Goal: Information Seeking & Learning: Learn about a topic

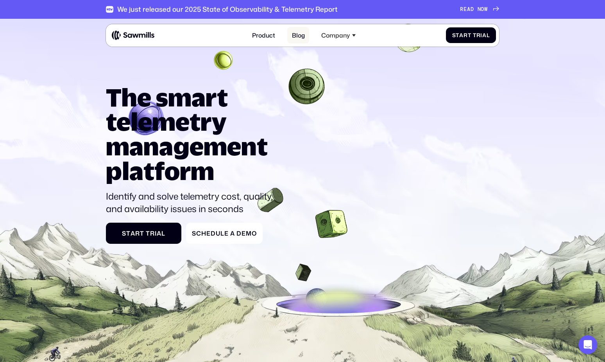
click at [294, 37] on link "Blog" at bounding box center [298, 35] width 22 height 16
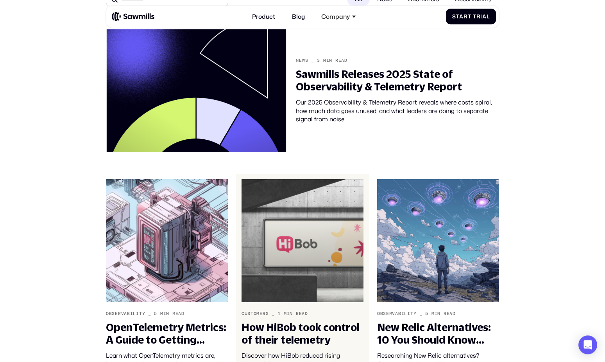
scroll to position [169, 0]
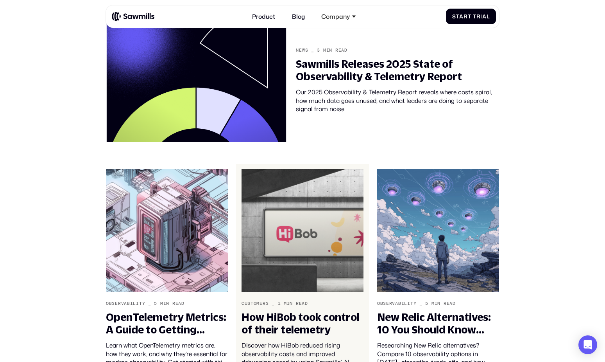
click at [304, 224] on img at bounding box center [303, 230] width 122 height 122
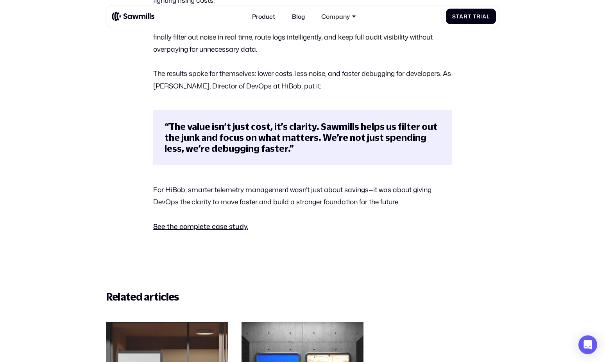
scroll to position [441, 0]
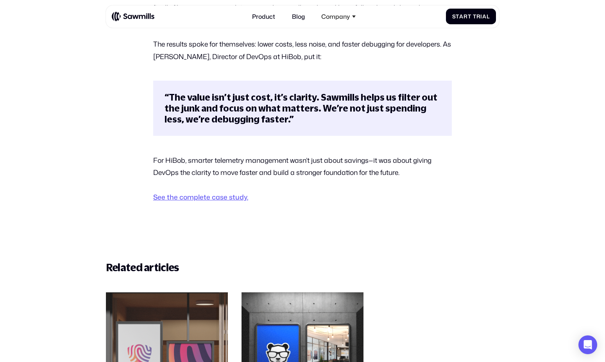
click at [230, 202] on link "See the complete case study." at bounding box center [200, 197] width 95 height 10
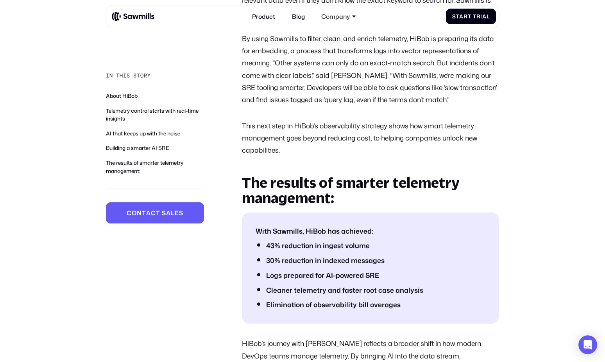
scroll to position [1452, 0]
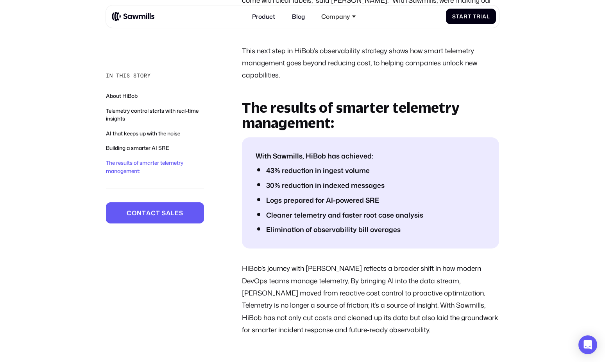
click at [337, 175] on strong "43% reduction in ingest volume" at bounding box center [318, 170] width 104 height 10
click at [403, 176] on li "43% reduction in ingest volume" at bounding box center [375, 170] width 219 height 10
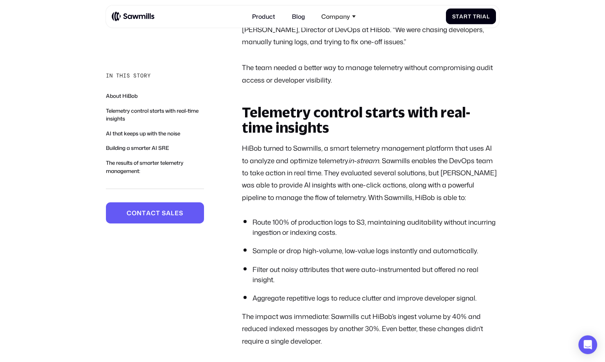
scroll to position [0, 0]
